Goal: Find specific page/section: Find specific page/section

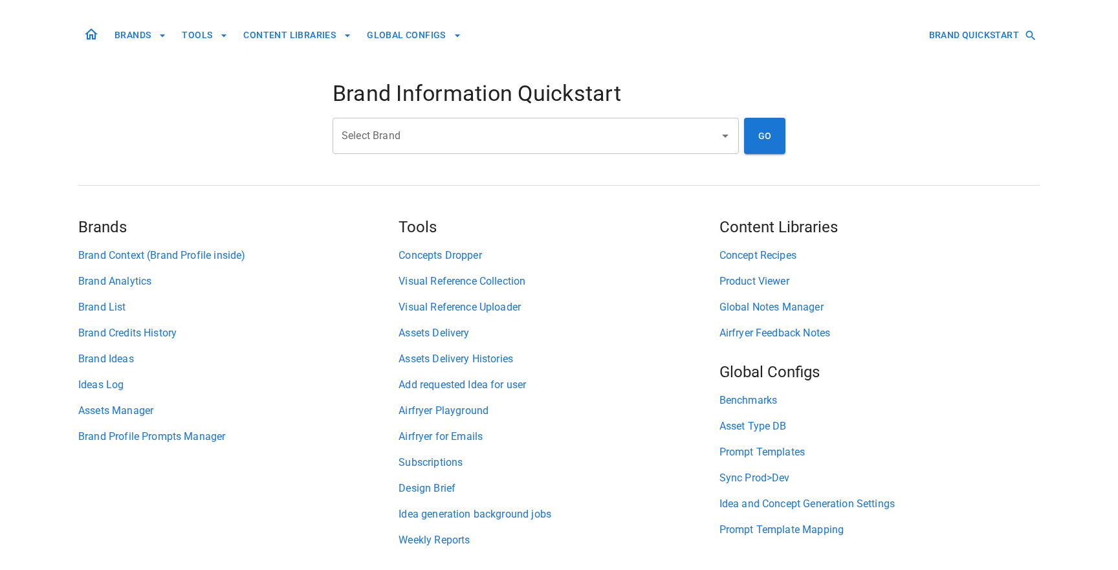
click at [430, 143] on input "Select Brand" at bounding box center [525, 136] width 375 height 25
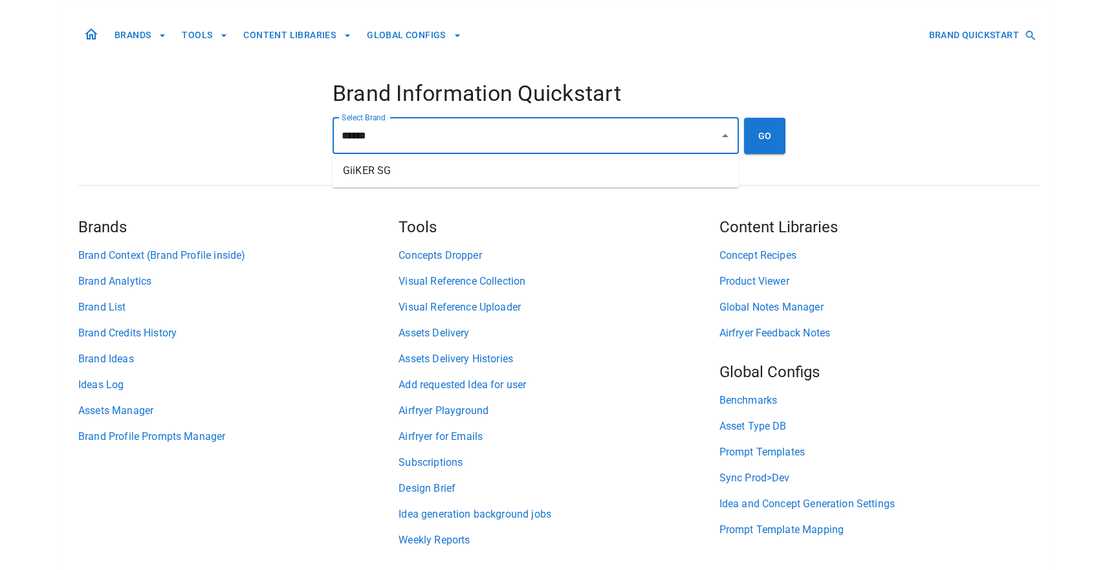
click at [511, 174] on li "GiiKER SG" at bounding box center [536, 170] width 406 height 23
type input "*********"
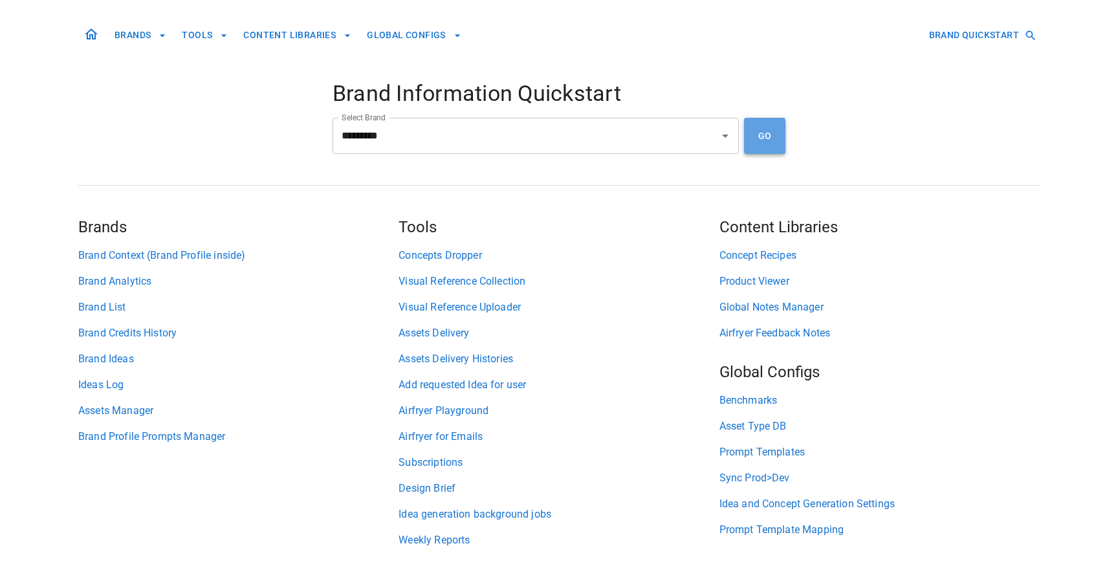
click at [766, 140] on button "GO" at bounding box center [764, 136] width 41 height 36
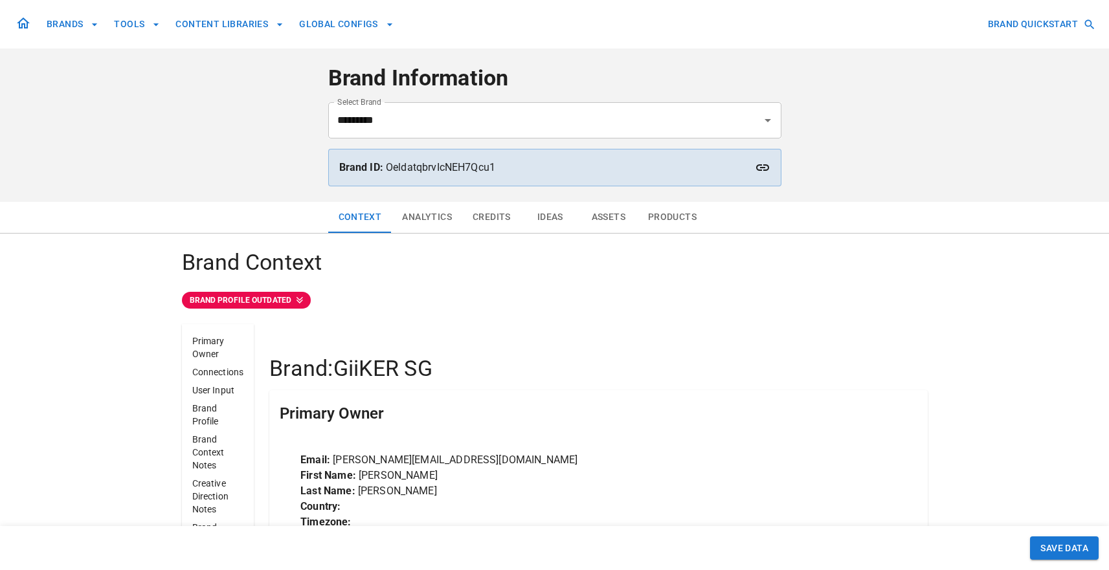
click at [595, 214] on button "Assets" at bounding box center [608, 217] width 58 height 31
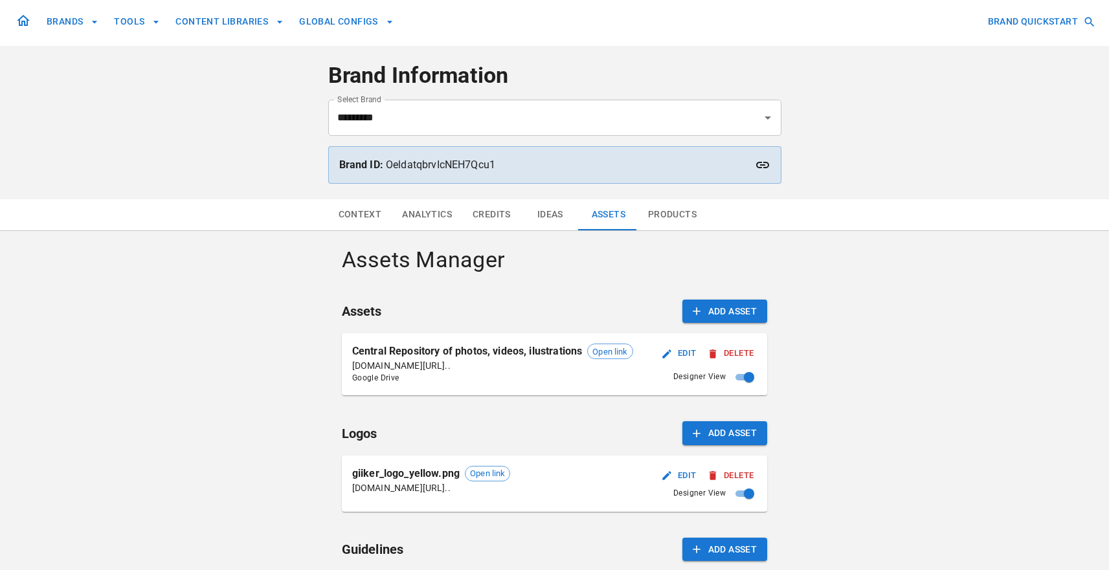
scroll to position [5, 0]
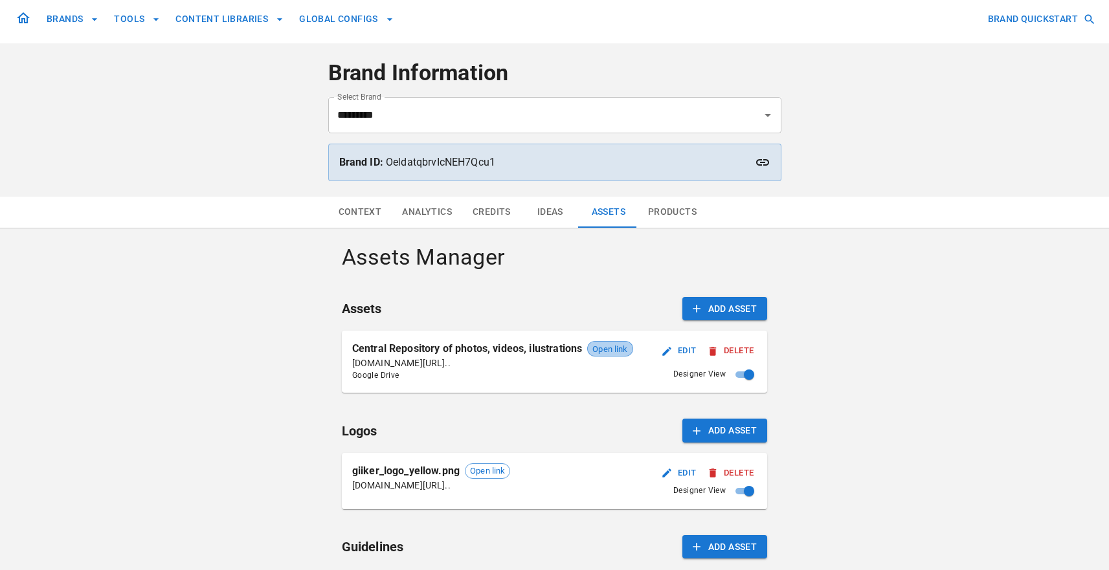
click at [609, 350] on span "Open link" at bounding box center [610, 349] width 44 height 13
